Goal: Find specific page/section: Find specific page/section

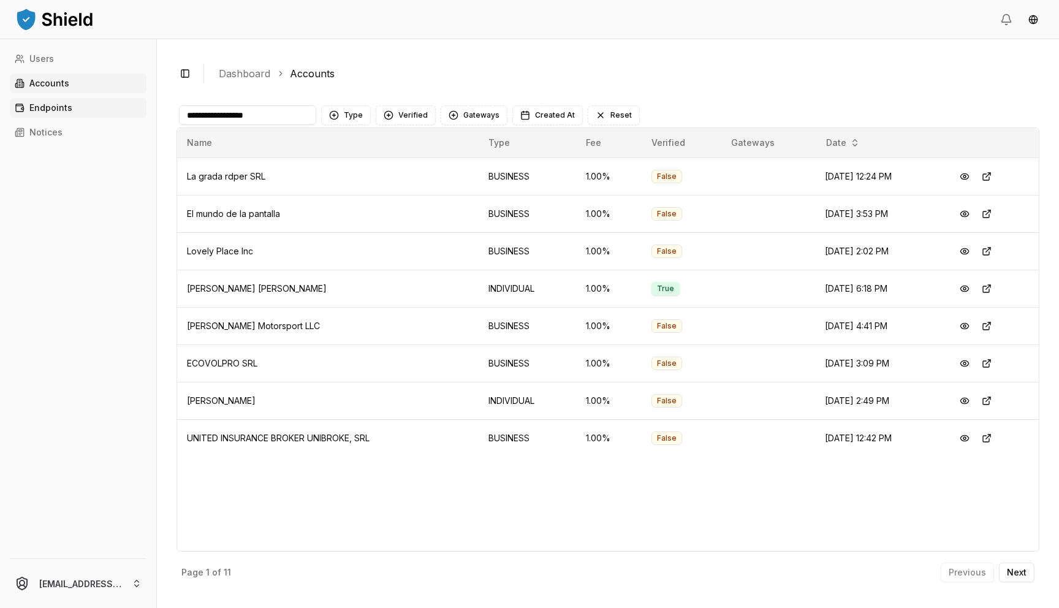
click at [106, 104] on link "Endpoints" at bounding box center [78, 108] width 137 height 20
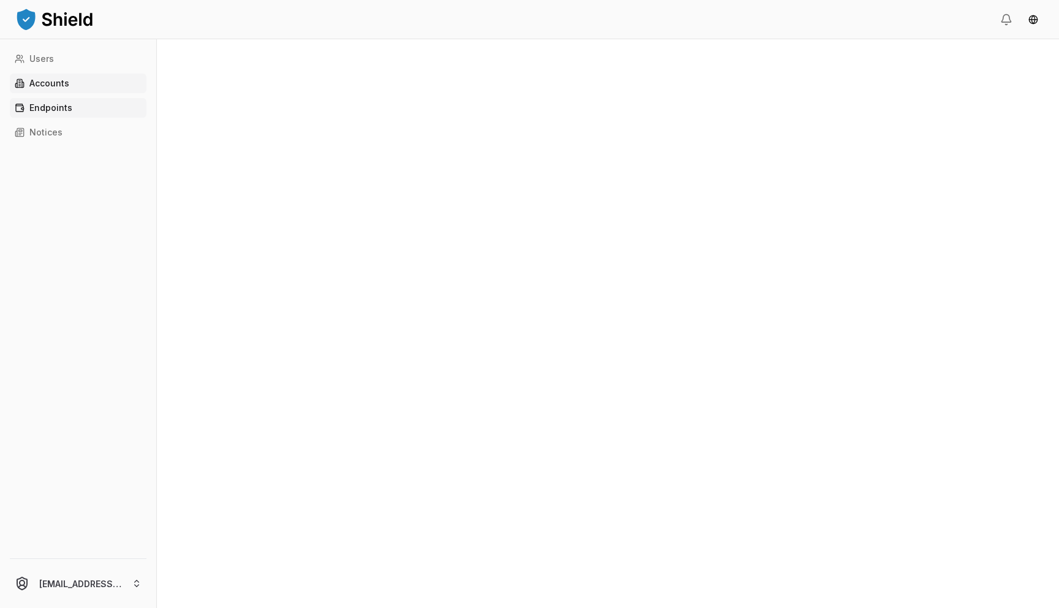
click at [90, 85] on link "Accounts" at bounding box center [78, 84] width 137 height 20
